Goal: Transaction & Acquisition: Download file/media

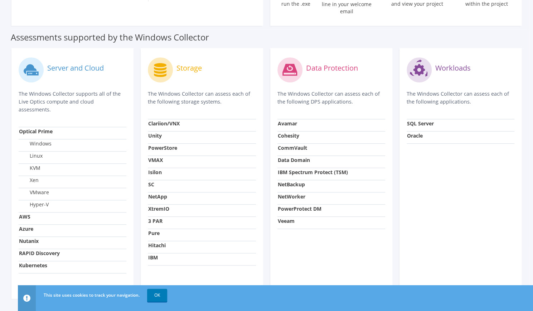
scroll to position [227, 0]
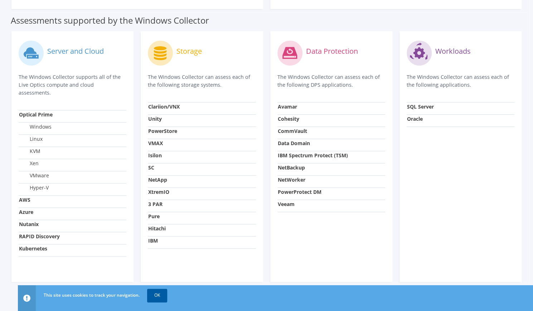
click at [157, 293] on link "OK" at bounding box center [157, 295] width 20 height 13
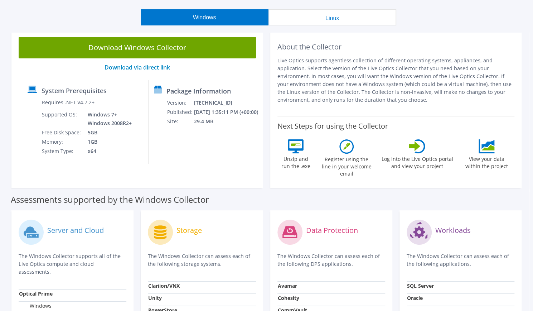
scroll to position [0, 0]
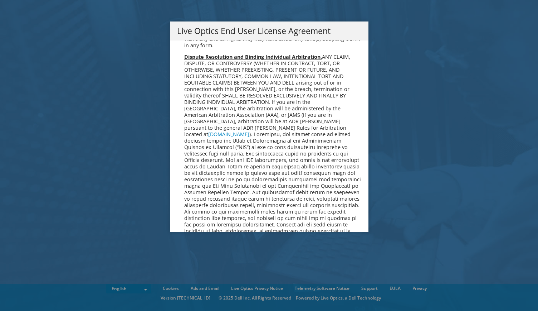
scroll to position [2707, 0]
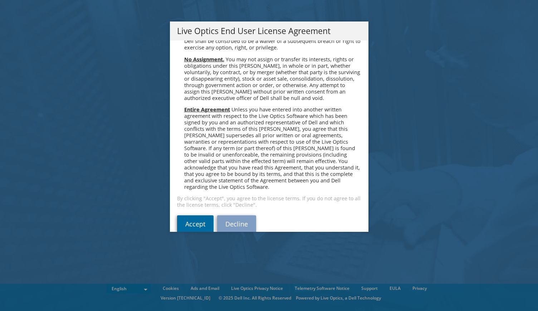
click at [188, 215] on link "Accept" at bounding box center [195, 223] width 37 height 17
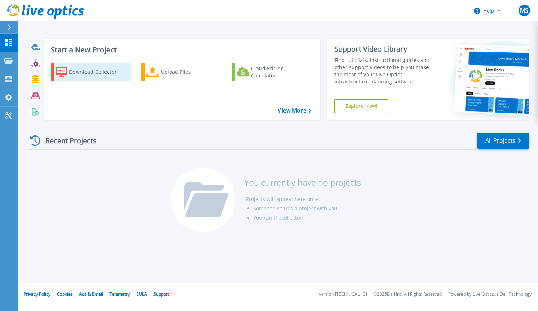
click at [83, 68] on div "Download Collector" at bounding box center [97, 72] width 57 height 14
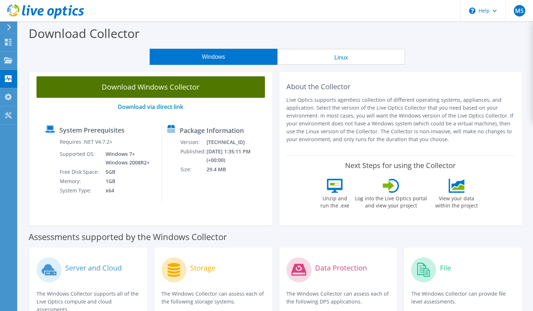
click at [137, 92] on link "Download Windows Collector" at bounding box center [151, 86] width 228 height 21
